Goal: Transaction & Acquisition: Purchase product/service

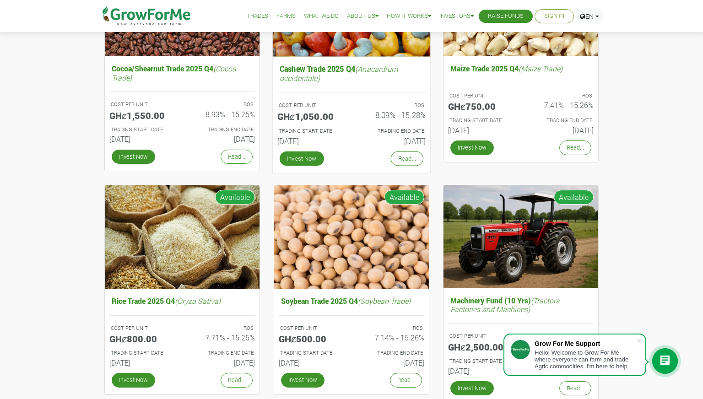
scroll to position [286, 0]
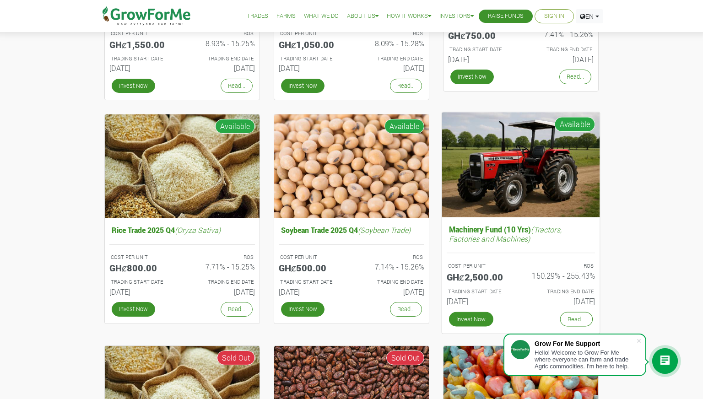
click at [520, 188] on img at bounding box center [521, 164] width 158 height 105
click at [478, 191] on img at bounding box center [521, 164] width 158 height 105
